Goal: Entertainment & Leisure: Consume media (video, audio)

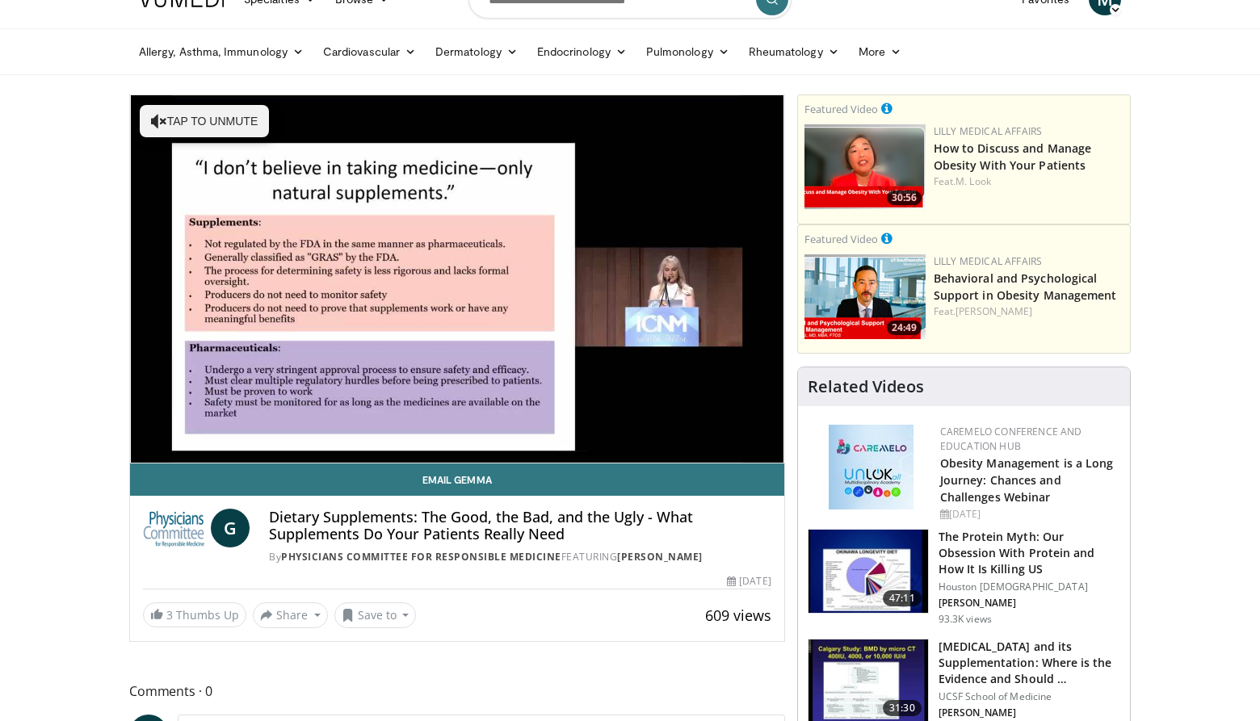
scroll to position [1, 0]
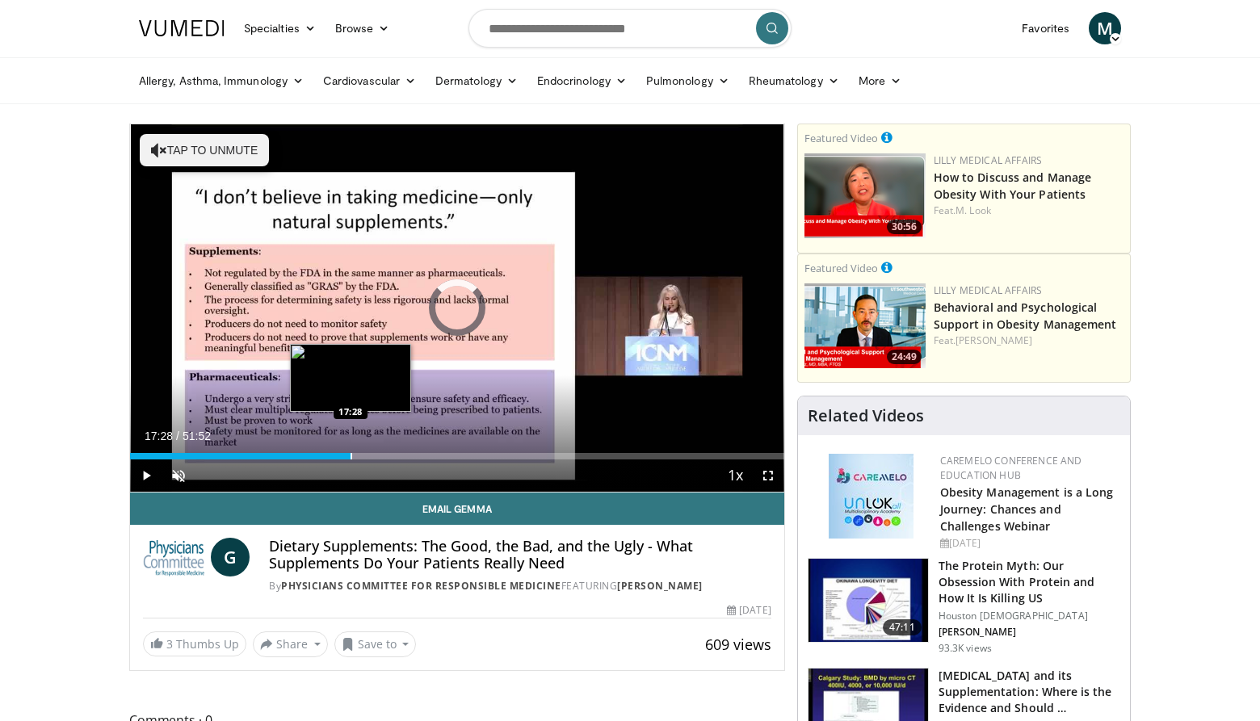
click at [351, 454] on div "Progress Bar" at bounding box center [352, 456] width 2 height 6
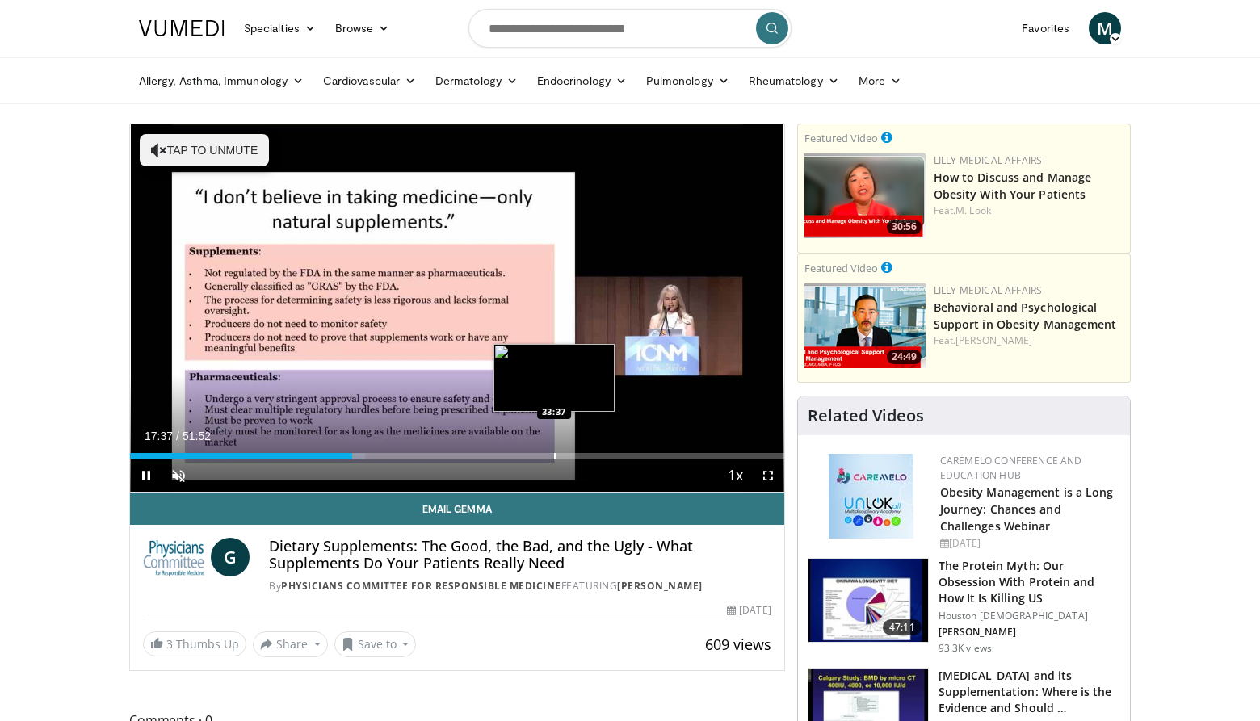
click at [554, 453] on div "Progress Bar" at bounding box center [555, 456] width 2 height 6
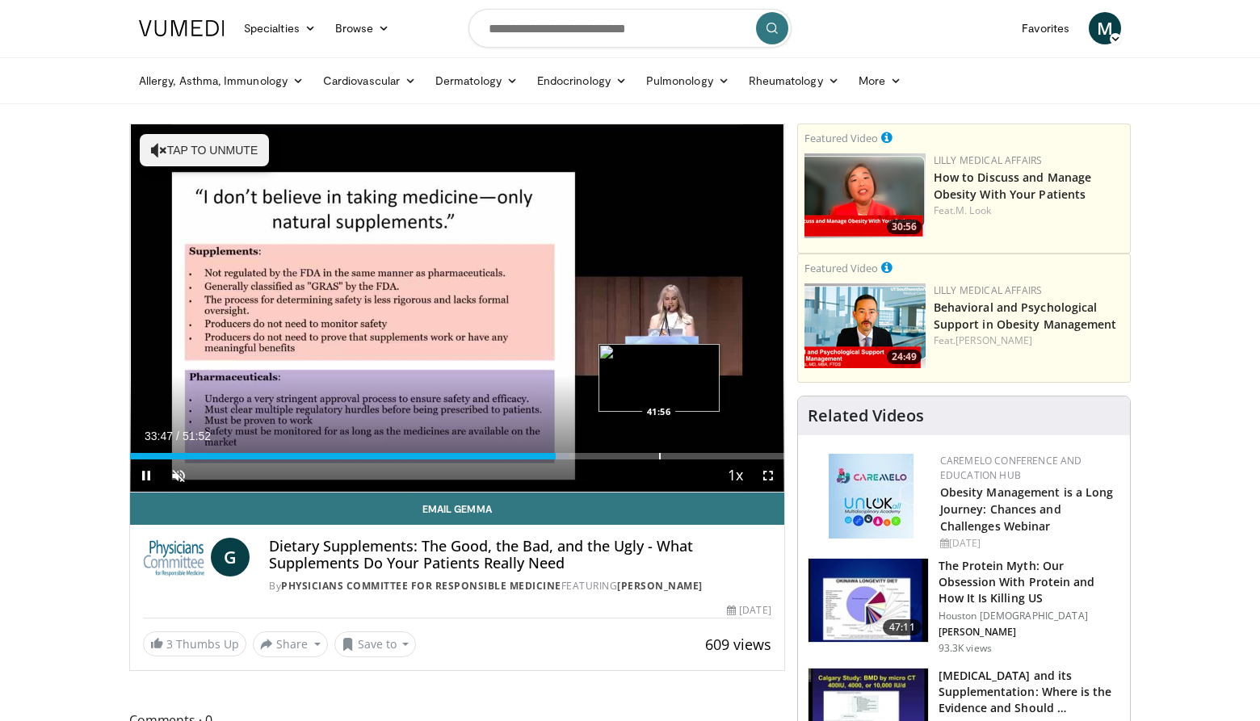
click at [659, 457] on div "Progress Bar" at bounding box center [660, 456] width 2 height 6
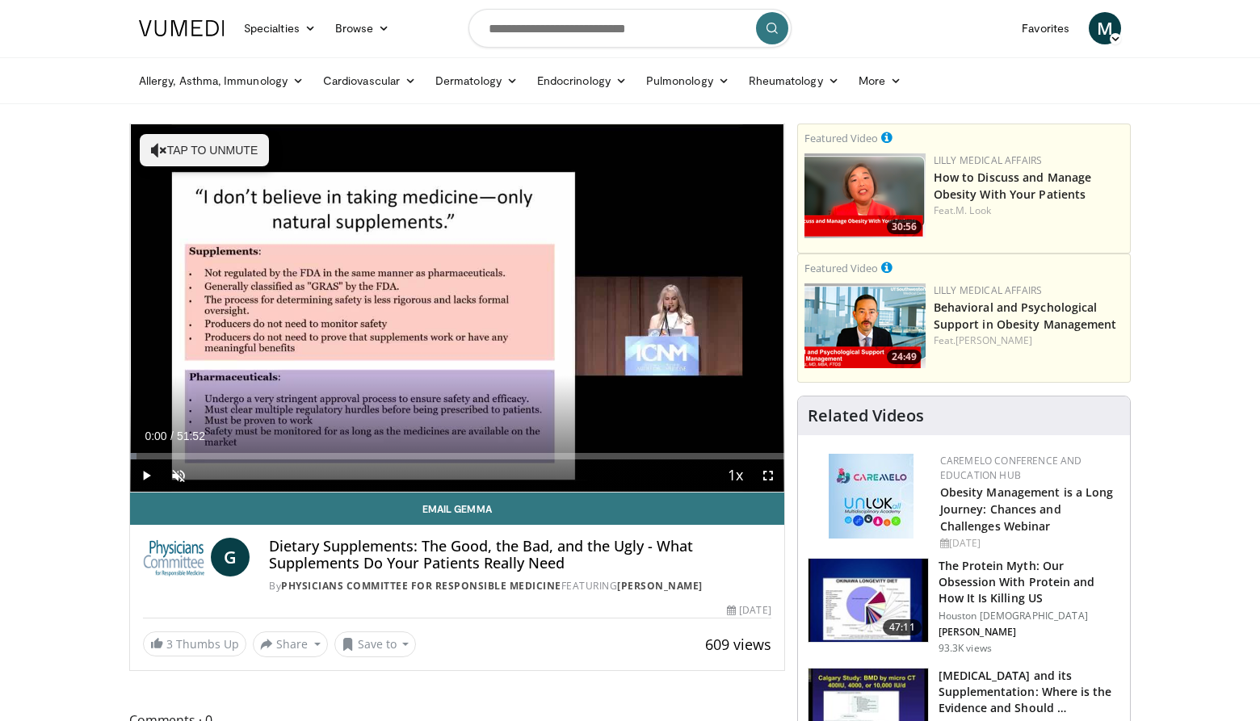
drag, startPoint x: 659, startPoint y: 457, endPoint x: 124, endPoint y: 451, distance: 535.5
